Goal: Browse casually

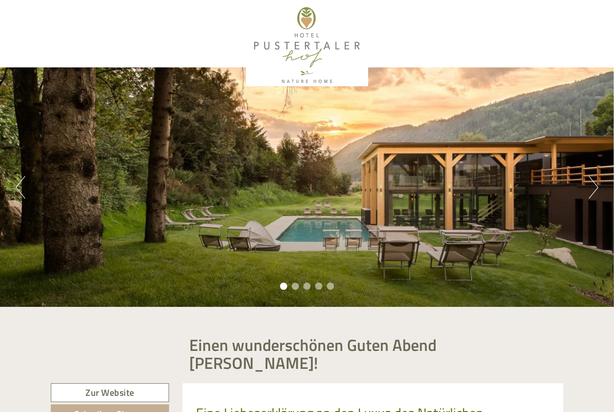
click at [591, 187] on button "Next" at bounding box center [592, 187] width 9 height 22
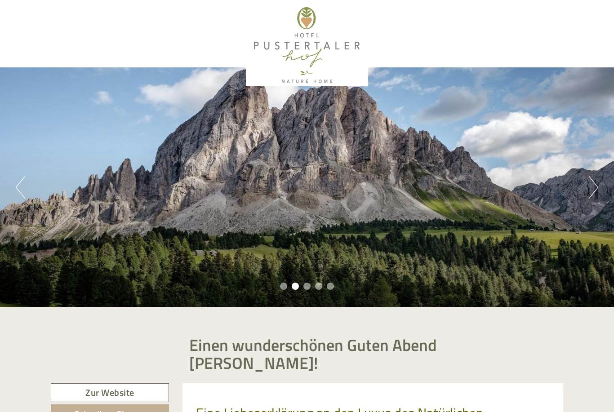
click at [592, 189] on button "Next" at bounding box center [592, 187] width 9 height 22
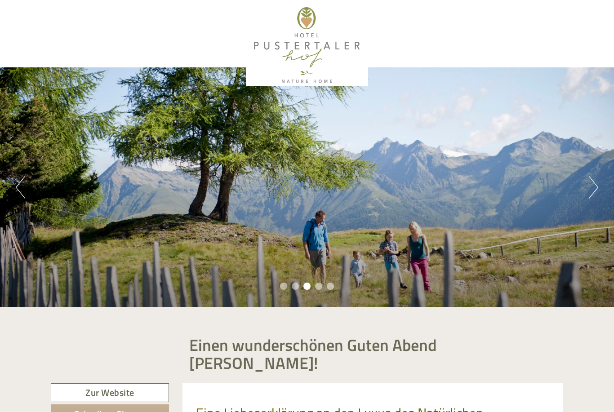
click at [588, 194] on button "Next" at bounding box center [592, 187] width 9 height 22
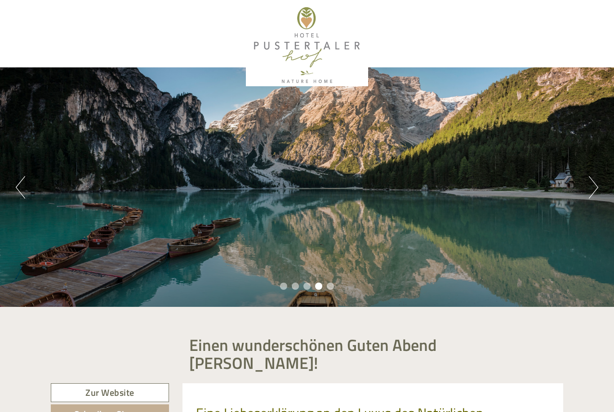
click at [595, 186] on button "Next" at bounding box center [592, 187] width 9 height 22
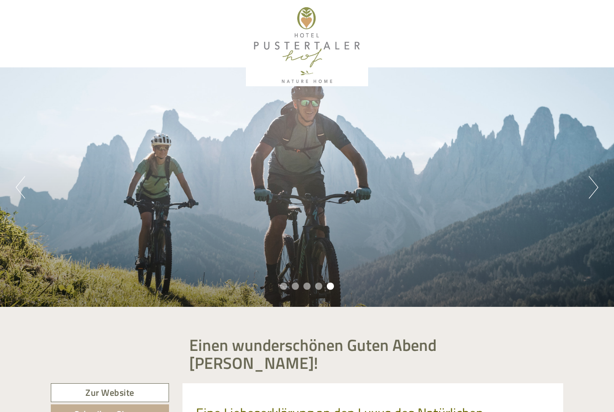
click at [591, 190] on button "Next" at bounding box center [592, 187] width 9 height 22
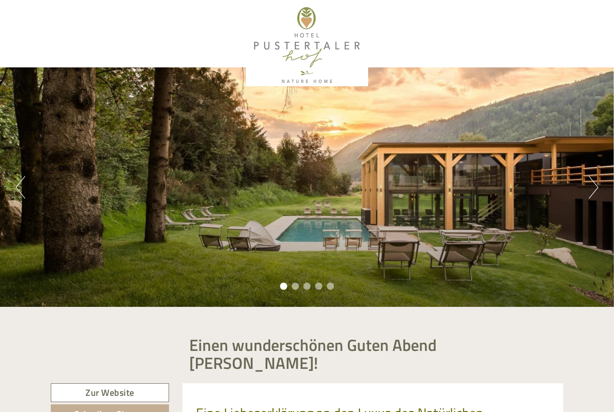
click at [593, 189] on button "Next" at bounding box center [592, 187] width 9 height 22
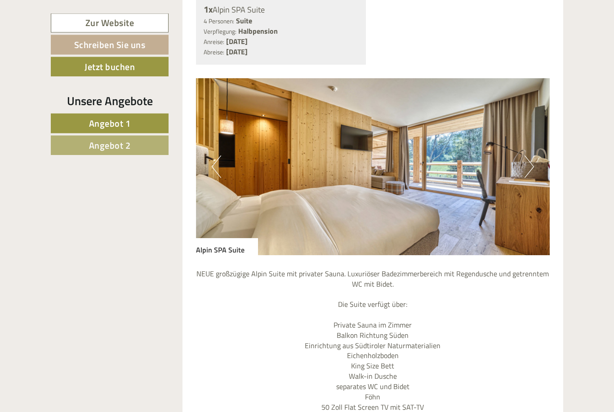
scroll to position [565, 0]
click at [532, 155] on button "Next" at bounding box center [528, 166] width 9 height 22
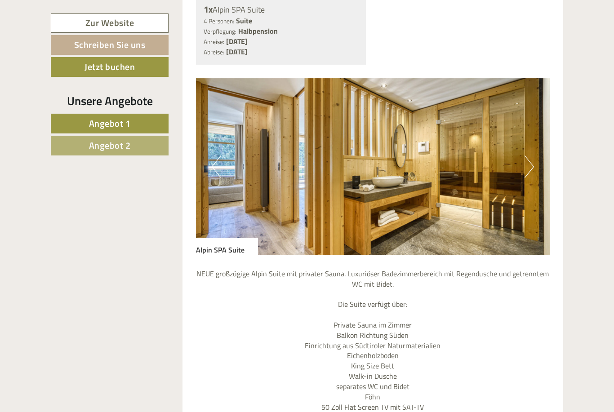
click at [526, 155] on button "Next" at bounding box center [528, 166] width 9 height 22
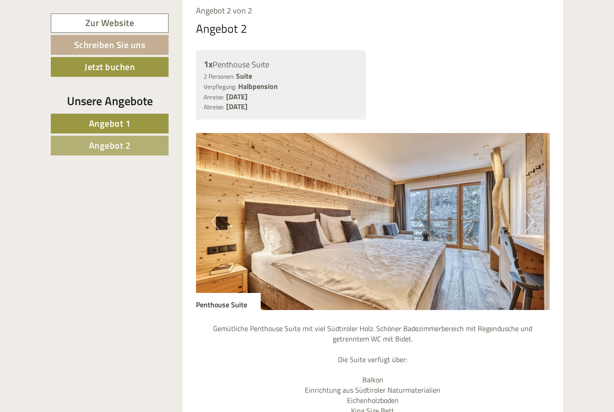
scroll to position [1324, 0]
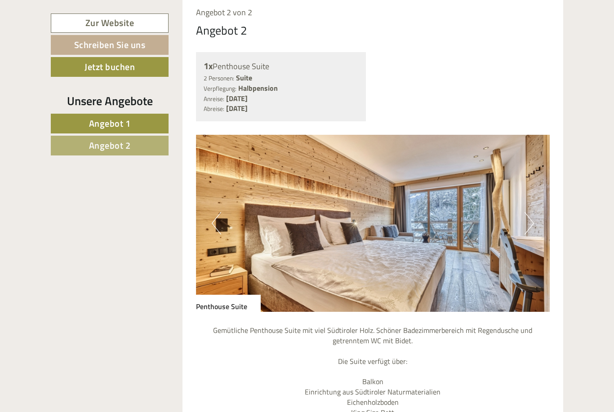
click at [537, 188] on img at bounding box center [373, 223] width 354 height 177
click at [530, 212] on button "Next" at bounding box center [528, 223] width 9 height 22
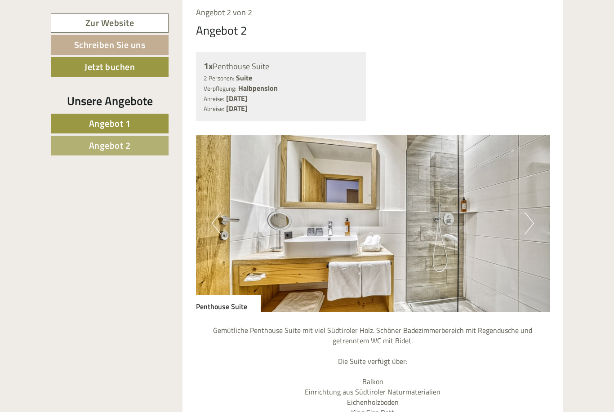
click at [535, 193] on img at bounding box center [373, 223] width 354 height 177
click at [529, 212] on button "Next" at bounding box center [528, 223] width 9 height 22
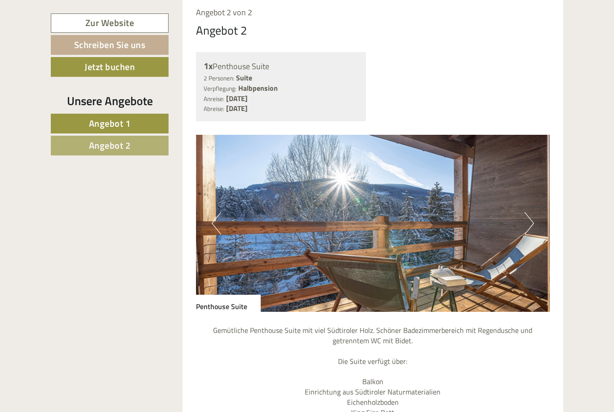
click at [535, 186] on img at bounding box center [373, 223] width 354 height 177
click at [531, 212] on button "Next" at bounding box center [528, 223] width 9 height 22
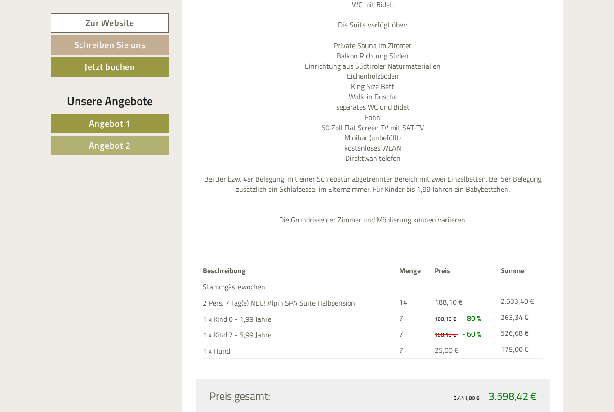
scroll to position [844, 0]
